Goal: Communication & Community: Answer question/provide support

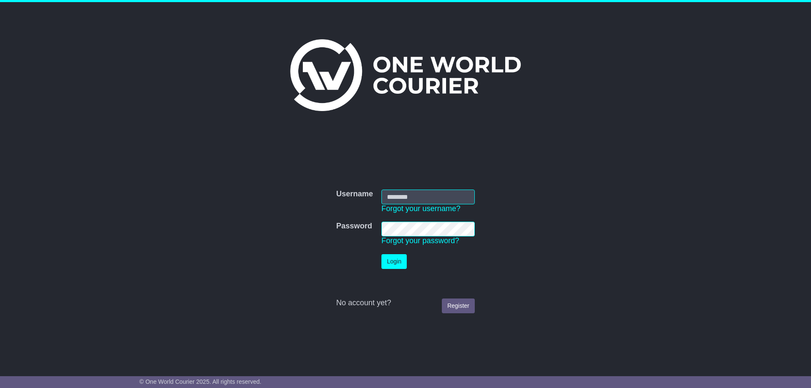
type input "**********"
click at [396, 259] on button "Login" at bounding box center [393, 261] width 25 height 15
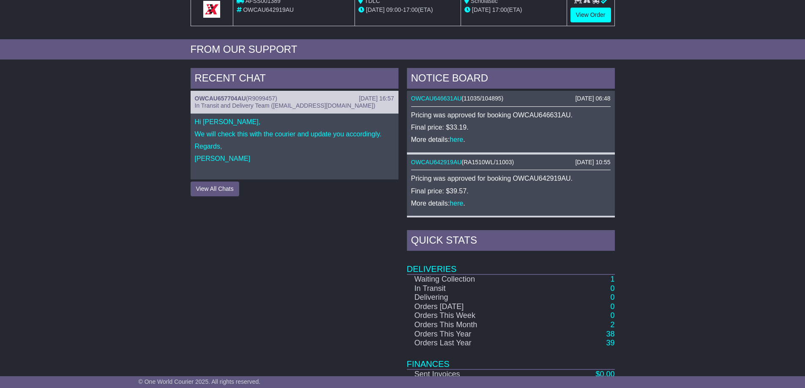
scroll to position [296, 0]
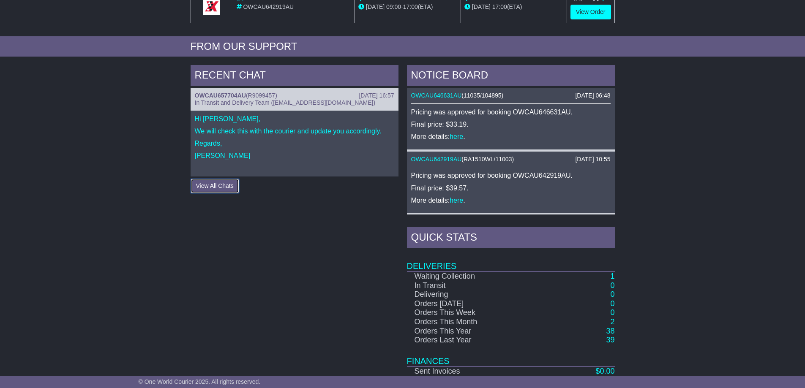
click at [215, 186] on button "View All Chats" at bounding box center [214, 186] width 49 height 15
click at [215, 166] on div at bounding box center [294, 168] width 199 height 8
click at [220, 155] on p "[PERSON_NAME]" at bounding box center [294, 156] width 199 height 8
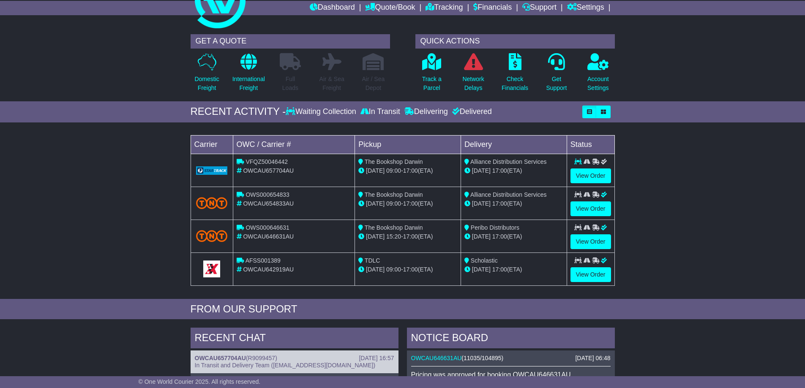
scroll to position [0, 0]
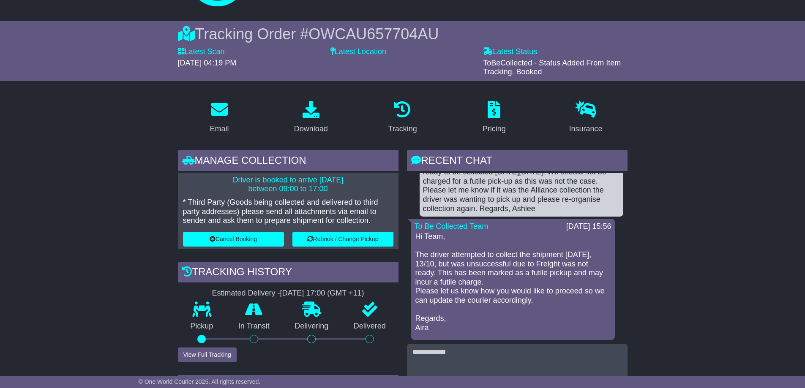
scroll to position [169, 0]
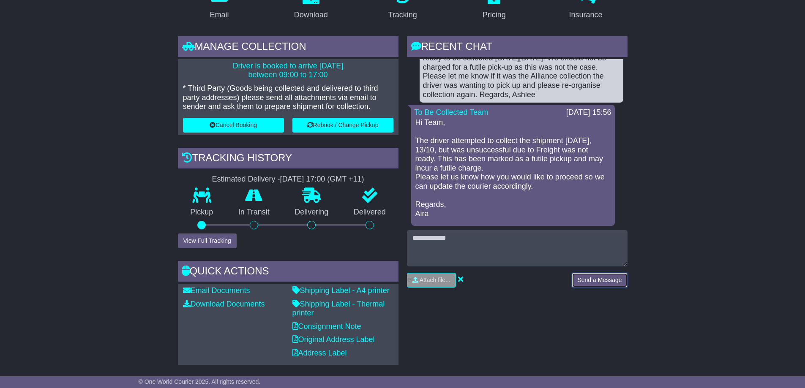
click at [600, 280] on button "Send a Message" at bounding box center [598, 280] width 55 height 15
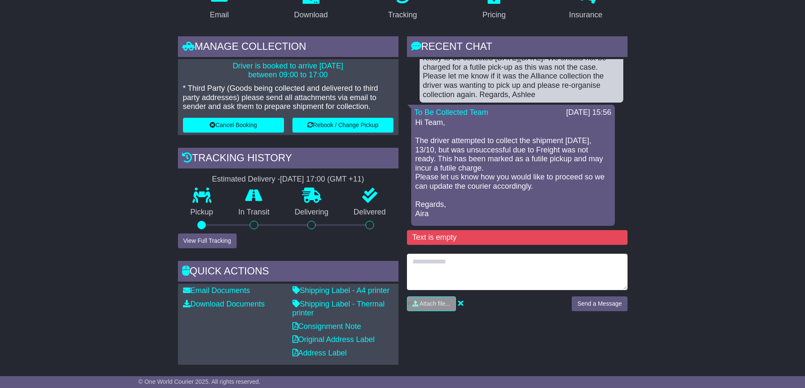
click at [434, 262] on textarea at bounding box center [517, 272] width 220 height 36
type textarea "*"
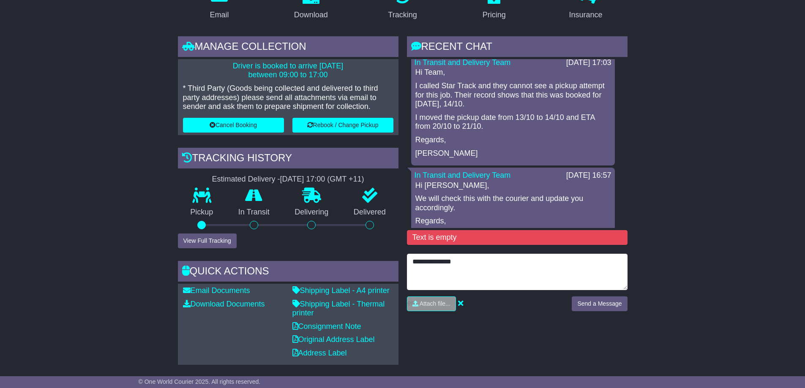
scroll to position [0, 0]
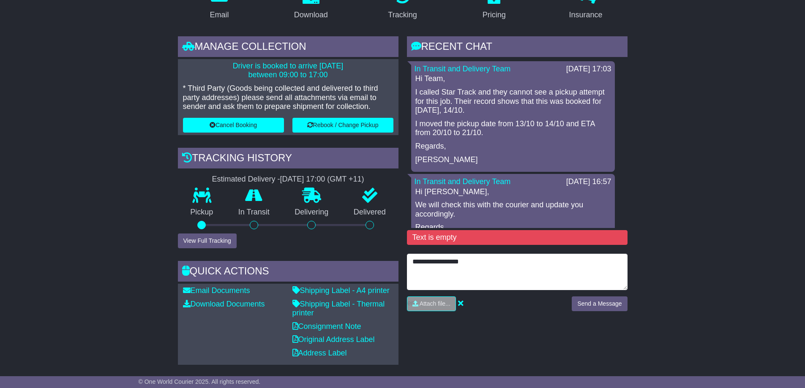
type textarea "**********"
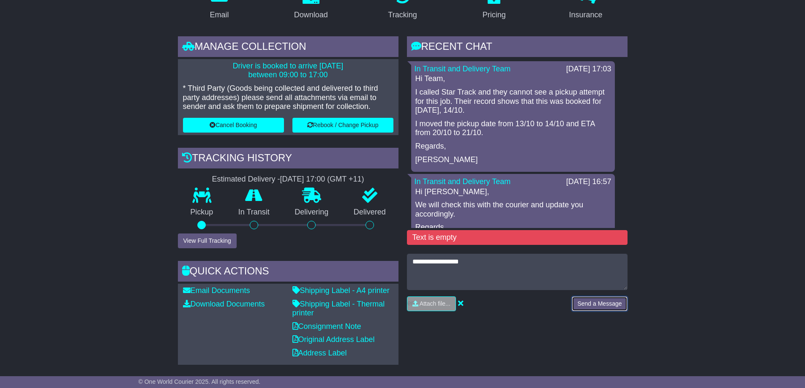
click at [582, 305] on button "Send a Message" at bounding box center [598, 303] width 55 height 15
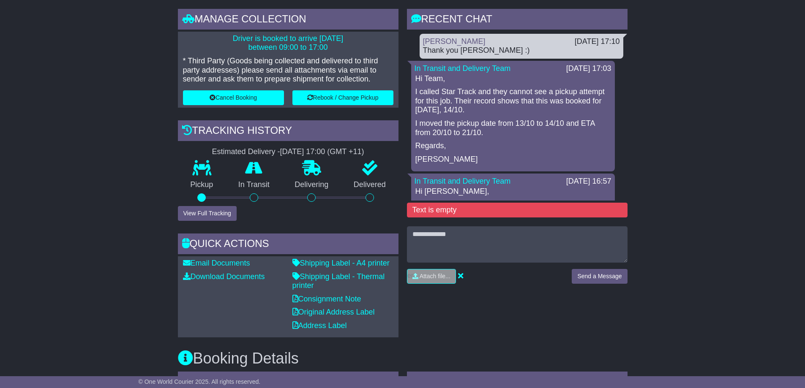
scroll to position [211, 0]
